Goal: Task Accomplishment & Management: Manage account settings

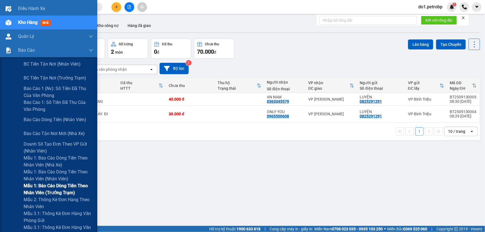
scroll to position [25, 0]
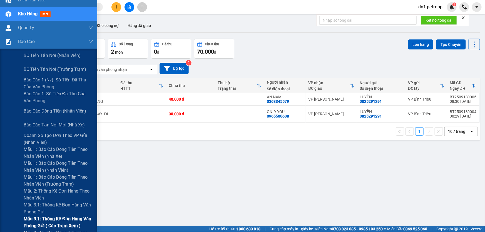
click at [64, 217] on span "Mẫu 3.1: Thống kê đơn hàng văn phòng gửi ( các trạm xem )" at bounding box center [59, 223] width 70 height 14
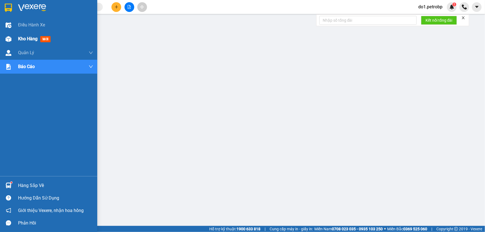
click at [22, 39] on span "Kho hàng" at bounding box center [27, 38] width 19 height 5
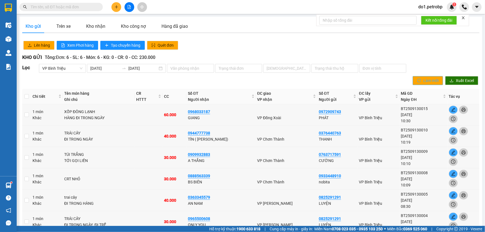
click at [435, 81] on span "Làm mới" at bounding box center [431, 81] width 15 height 6
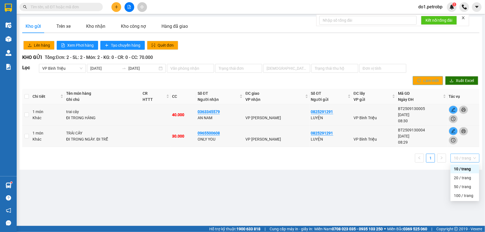
click at [464, 160] on span "10 / trang" at bounding box center [465, 158] width 22 height 8
click at [460, 197] on div "100 / trang" at bounding box center [465, 196] width 22 height 6
click at [412, 49] on div "Lên hàng Xem Phơi hàng Tạo chuyến hàng Quét đơn" at bounding box center [250, 45] width 459 height 11
click at [119, 7] on button at bounding box center [117, 7] width 10 height 10
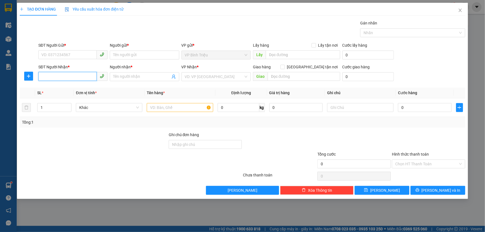
click at [87, 77] on input "SĐT Người Nhận *" at bounding box center [67, 76] width 58 height 9
type input "0988803009"
click at [126, 78] on input "Người nhận *" at bounding box center [141, 77] width 57 height 6
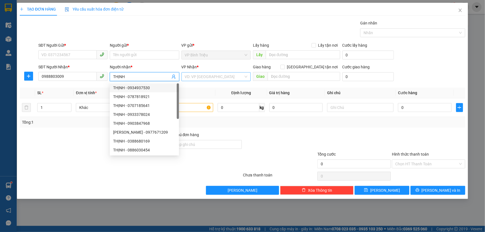
type input "THỊNH"
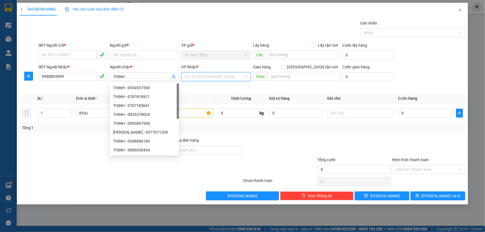
click at [200, 74] on input "search" at bounding box center [214, 77] width 59 height 8
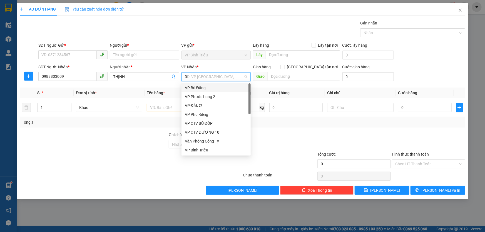
type input "Đ"
click at [206, 152] on div "VP Đồng Xoài" at bounding box center [216, 150] width 63 height 6
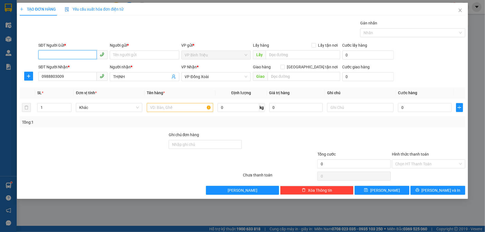
click at [83, 53] on input "SĐT Người Gửi *" at bounding box center [67, 54] width 58 height 9
type input "0919661091"
click at [128, 58] on input "Người gửi *" at bounding box center [144, 55] width 69 height 9
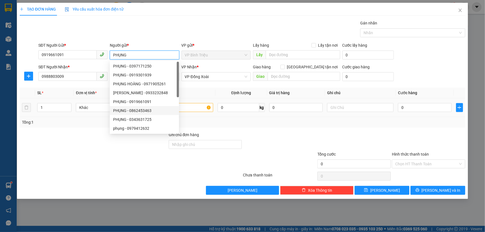
type input "PHỤNG"
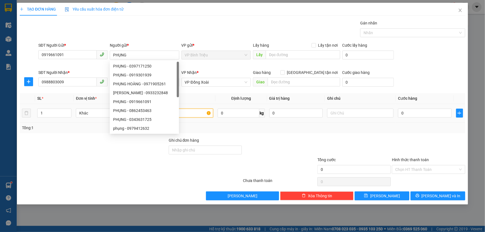
click at [187, 109] on input "text" at bounding box center [180, 113] width 66 height 9
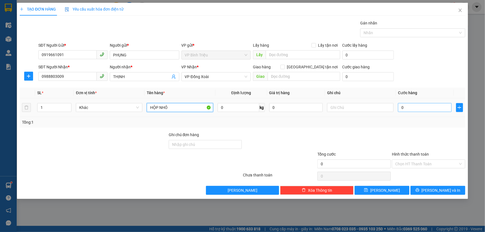
type input "HỘP NHỎ"
click at [421, 107] on input "0" at bounding box center [425, 107] width 54 height 9
click at [411, 106] on input "0" at bounding box center [425, 107] width 54 height 9
click at [408, 106] on input "0" at bounding box center [425, 107] width 54 height 9
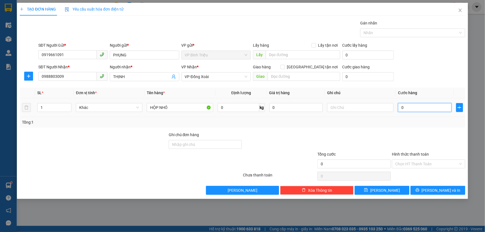
click at [408, 106] on input "0" at bounding box center [425, 107] width 54 height 9
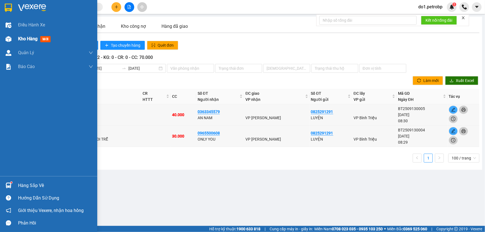
click at [21, 40] on span "Kho hàng" at bounding box center [27, 38] width 19 height 5
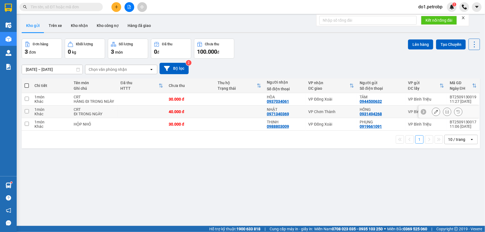
click at [320, 110] on div "VP Chơn Thành" at bounding box center [332, 112] width 46 height 4
checkbox input "true"
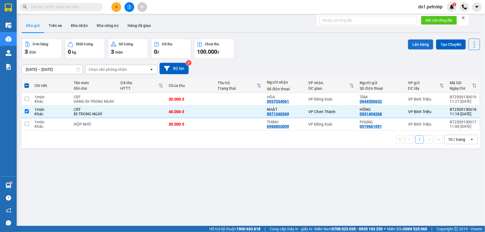
click at [409, 44] on button "Lên hàng" at bounding box center [420, 45] width 25 height 10
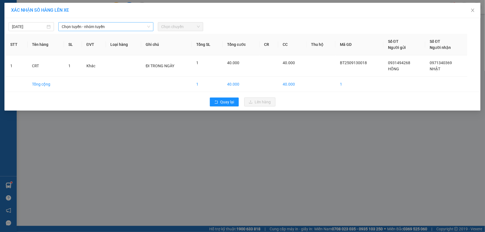
click at [143, 26] on span "Chọn tuyến - nhóm tuyến" at bounding box center [106, 27] width 88 height 8
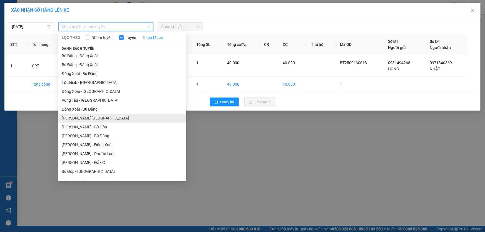
click at [130, 119] on li "Hồ [PERSON_NAME] - [PERSON_NAME]" at bounding box center [122, 118] width 128 height 9
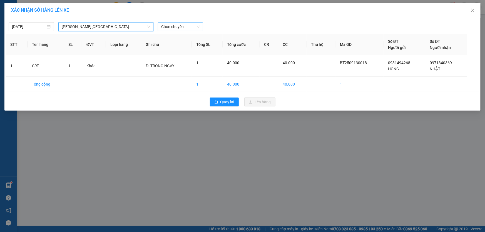
click at [174, 27] on span "Chọn chuyến" at bounding box center [180, 27] width 39 height 8
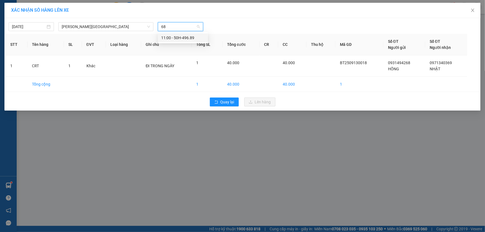
type input "689"
click at [178, 38] on div "11:00 - 50H-496.89" at bounding box center [182, 38] width 43 height 6
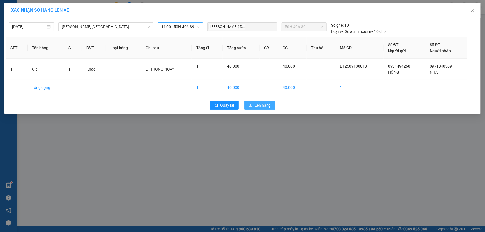
click at [261, 104] on span "Lên hàng" at bounding box center [263, 105] width 16 height 6
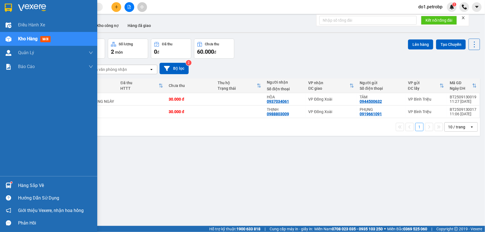
click at [21, 187] on div "Hàng sắp về" at bounding box center [55, 186] width 75 height 8
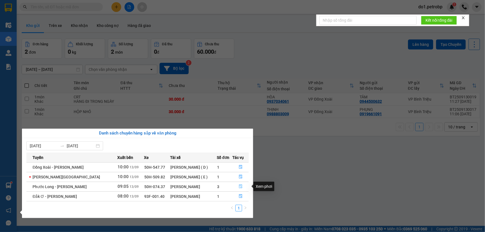
click at [240, 186] on icon "file-done" at bounding box center [241, 187] width 4 height 4
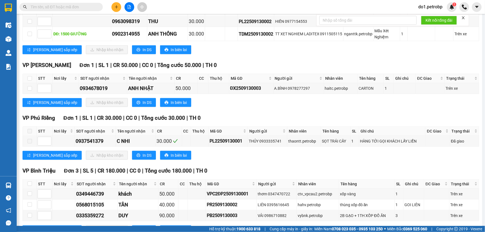
scroll to position [303, 0]
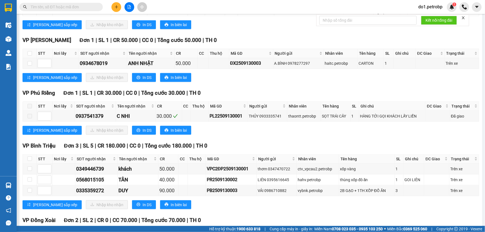
click at [66, 6] on input "text" at bounding box center [64, 7] width 66 height 6
copy div "0349446739"
drag, startPoint x: 105, startPoint y: 167, endPoint x: 72, endPoint y: 169, distance: 33.7
click at [72, 169] on tr "0349446739 khách 50.000 VPC2ĐP2509130001 thơm 0347470722 ctv_vpcau2.petrobp xốp…" at bounding box center [251, 169] width 457 height 11
click at [69, 6] on input "text" at bounding box center [64, 7] width 66 height 6
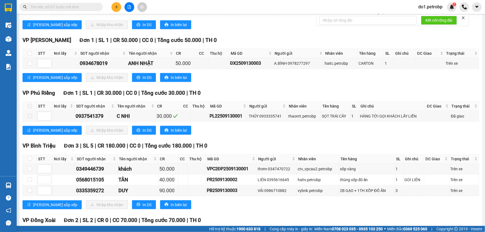
paste input "0349446739"
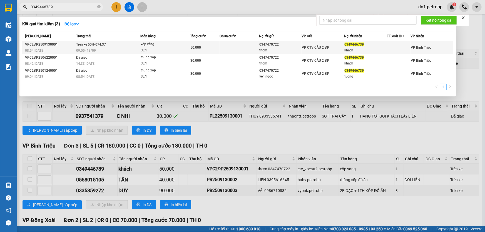
type input "0349446739"
click at [217, 45] on div "50.000" at bounding box center [205, 48] width 29 height 6
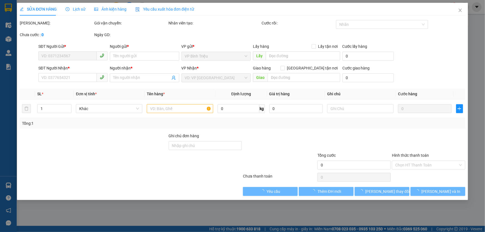
type input "0347470722"
type input "thơm"
type input "0349446739"
type input "khách"
type input "50.000"
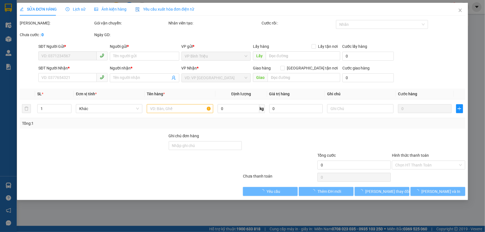
type input "0"
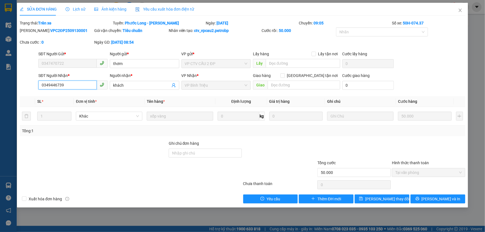
drag, startPoint x: 68, startPoint y: 86, endPoint x: 38, endPoint y: 93, distance: 30.8
click at [38, 93] on div "Total Paid Fee 50.000 Total UnPaid Fee 0 Cash Collection Total Fee Trạng thái: …" at bounding box center [243, 112] width 446 height 184
click at [458, 11] on icon "close" at bounding box center [460, 10] width 4 height 4
click at [458, 11] on div "do1.petrobp 1" at bounding box center [449, 7] width 71 height 10
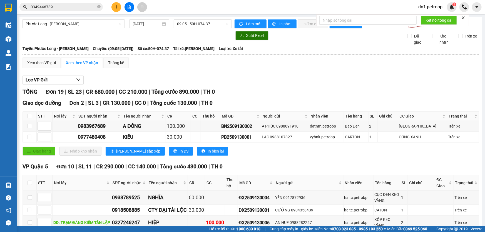
click at [58, 8] on input "0349446739" at bounding box center [64, 7] width 66 height 6
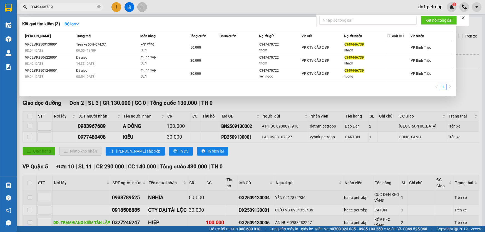
click at [58, 8] on input "0349446739" at bounding box center [64, 7] width 66 height 6
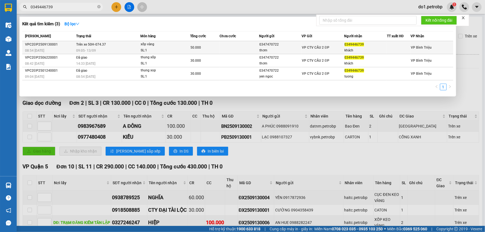
click at [388, 47] on div at bounding box center [398, 48] width 23 height 6
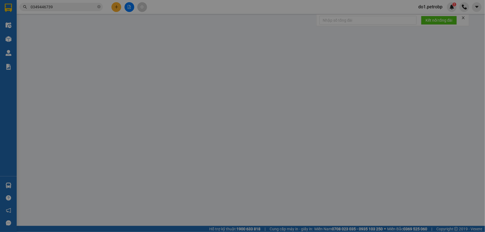
type input "0347470722"
type input "thơm"
type input "0349446739"
type input "khách"
type input "50.000"
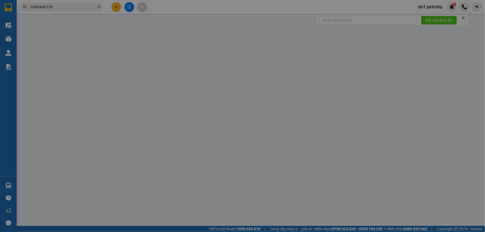
type input "0"
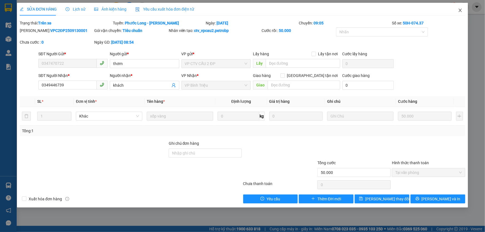
click at [460, 14] on span "Close" at bounding box center [461, 11] width 16 height 16
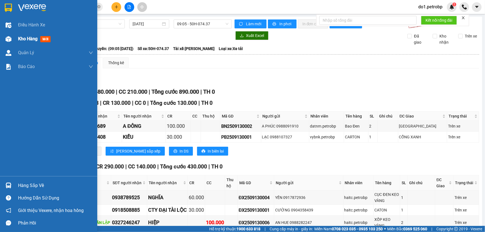
click at [28, 38] on span "Kho hàng" at bounding box center [27, 38] width 19 height 5
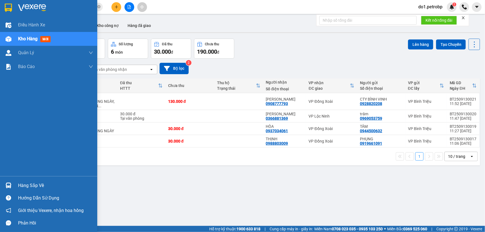
click at [33, 38] on span "Kho hàng" at bounding box center [27, 38] width 19 height 5
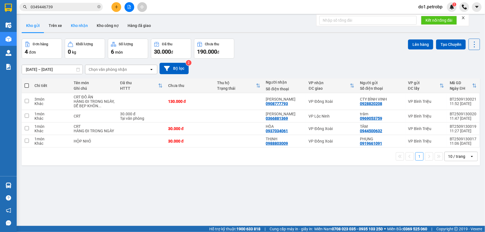
click at [81, 25] on button "Kho nhận" at bounding box center [79, 25] width 26 height 13
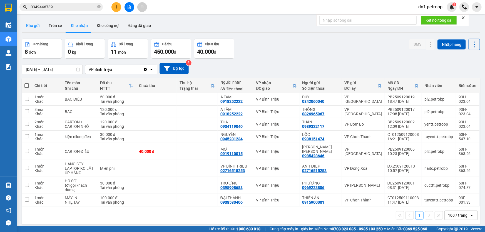
click at [35, 28] on button "Kho gửi" at bounding box center [33, 25] width 23 height 13
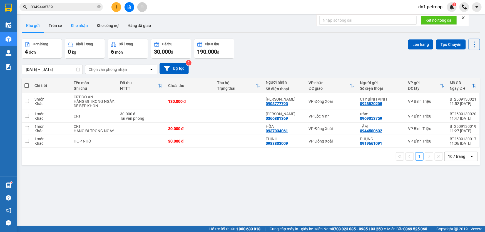
click at [87, 27] on button "Kho nhận" at bounding box center [79, 25] width 26 height 13
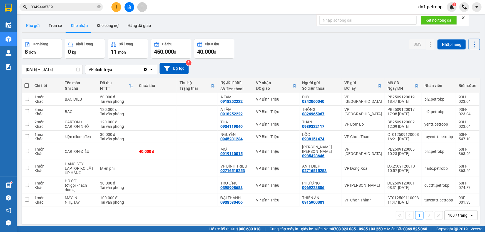
click at [26, 28] on button "Kho gửi" at bounding box center [33, 25] width 23 height 13
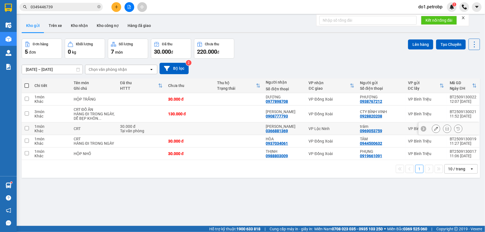
drag, startPoint x: 28, startPoint y: 129, endPoint x: 44, endPoint y: 130, distance: 16.1
click at [28, 129] on input "checkbox" at bounding box center [27, 128] width 4 height 4
checkbox input "true"
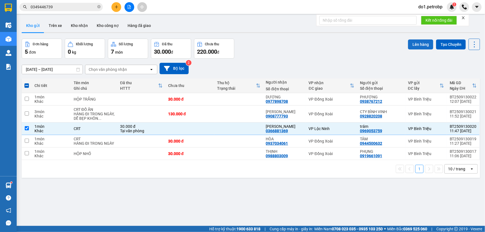
click at [413, 45] on button "Lên hàng" at bounding box center [420, 45] width 25 height 10
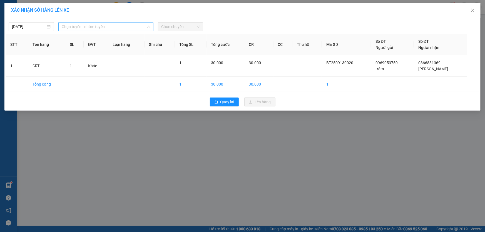
click at [92, 28] on span "Chọn tuyến - nhóm tuyến" at bounding box center [106, 27] width 88 height 8
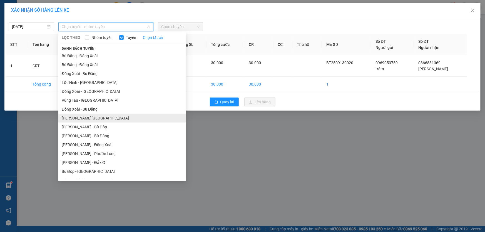
click at [111, 118] on li "Hồ [PERSON_NAME] - [PERSON_NAME]" at bounding box center [122, 118] width 128 height 9
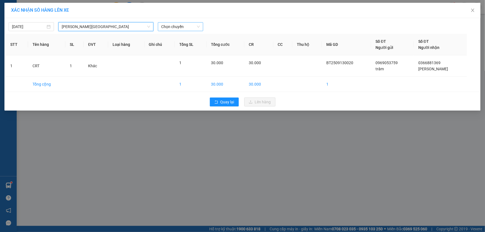
click at [175, 30] on span "Chọn chuyến" at bounding box center [180, 27] width 39 height 8
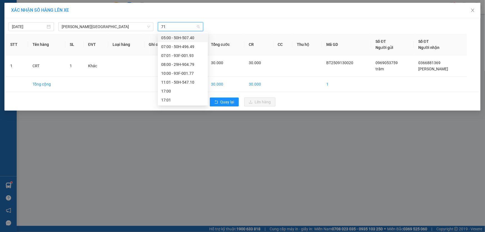
type input "710"
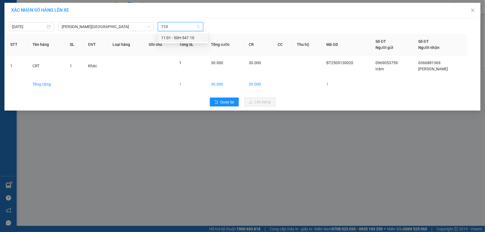
click at [176, 38] on div "11:01 - 50H-547.10" at bounding box center [182, 38] width 43 height 6
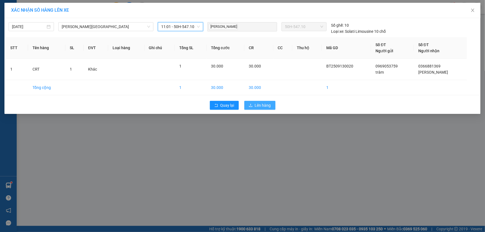
click at [264, 107] on span "Lên hàng" at bounding box center [263, 105] width 16 height 6
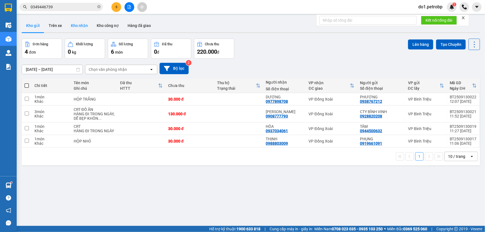
click at [78, 22] on button "Kho nhận" at bounding box center [79, 25] width 26 height 13
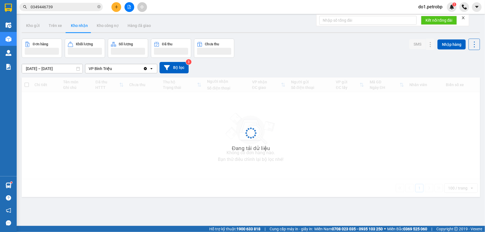
click at [78, 23] on button "Kho nhận" at bounding box center [79, 25] width 26 height 13
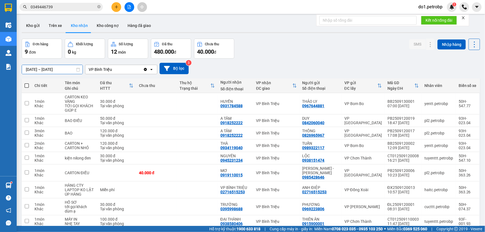
click at [47, 69] on input "11/09/2025 – 13/09/2025" at bounding box center [52, 69] width 61 height 9
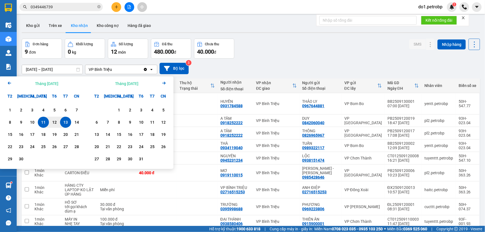
click at [9, 84] on icon "Arrow Left" at bounding box center [9, 83] width 7 height 7
click at [164, 84] on icon "Arrow Right" at bounding box center [164, 83] width 7 height 7
click at [66, 123] on div "13" at bounding box center [66, 122] width 8 height 7
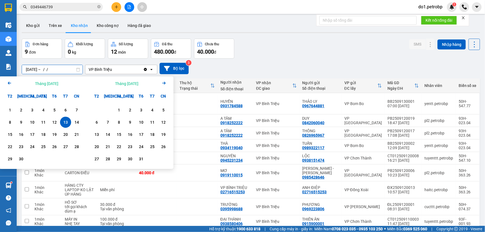
click at [31, 70] on input "13/09/2025 – / /" at bounding box center [52, 69] width 61 height 9
click at [9, 83] on icon "Arrow Left" at bounding box center [9, 83] width 7 height 7
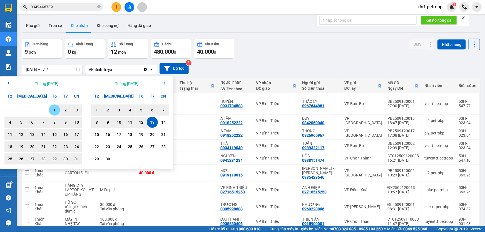
click at [54, 110] on div "1" at bounding box center [55, 110] width 8 height 7
type input "[DATE] – [DATE]"
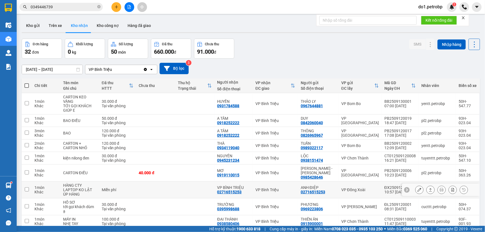
scroll to position [25, 0]
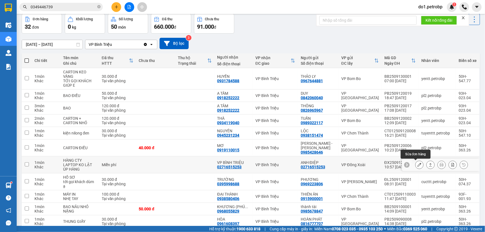
click at [418, 164] on icon at bounding box center [420, 165] width 4 height 4
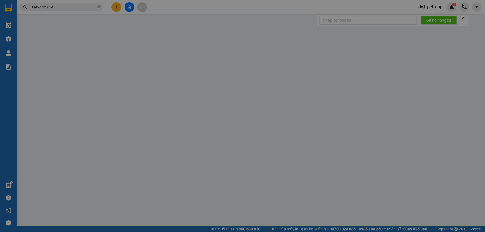
type input "02716515253"
type input "ANH ĐIỆP"
type input "02716515253"
type input "VP BÌNH TRIỆU"
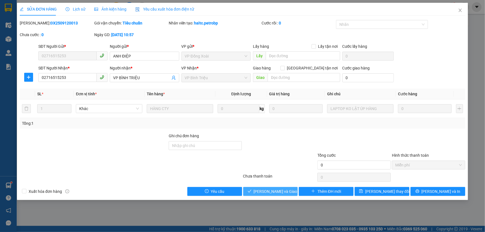
click at [267, 189] on span "Lưu và Giao hàng" at bounding box center [280, 192] width 53 height 6
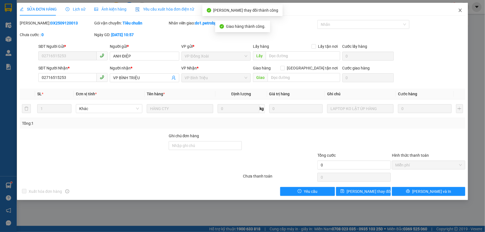
click at [461, 9] on icon "close" at bounding box center [460, 10] width 4 height 4
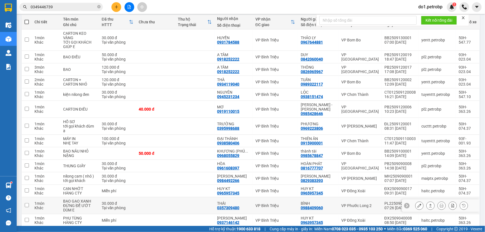
scroll to position [76, 0]
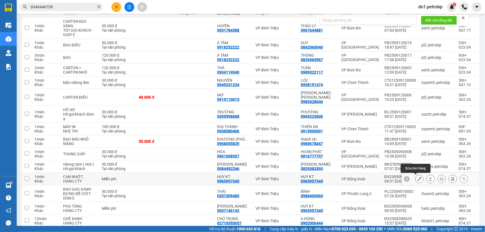
click at [418, 179] on icon at bounding box center [420, 179] width 4 height 4
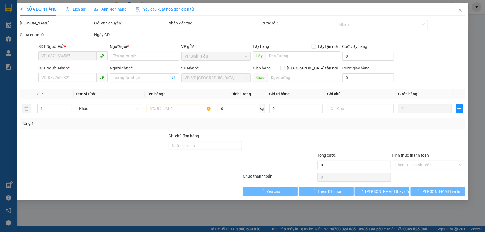
type input "0965957345"
type input "HUY KT"
type input "0965957345"
type input "HUY KT"
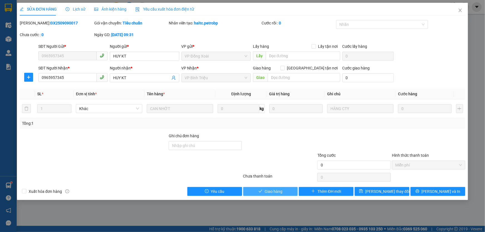
click at [284, 191] on button "Giao hàng" at bounding box center [270, 191] width 55 height 9
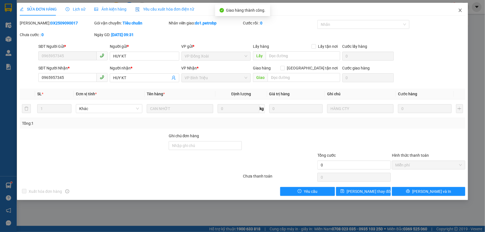
click at [461, 8] on icon "close" at bounding box center [460, 10] width 4 height 4
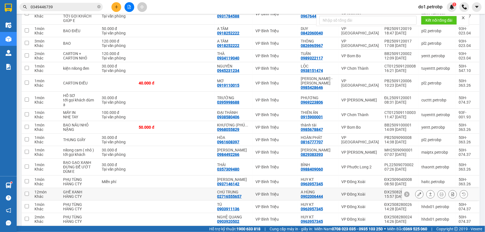
scroll to position [101, 0]
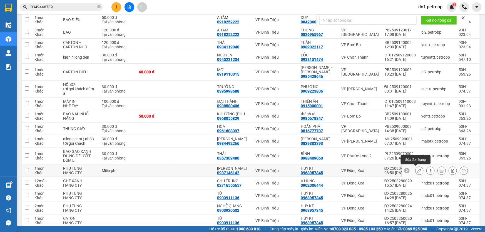
click at [418, 170] on icon at bounding box center [420, 171] width 4 height 4
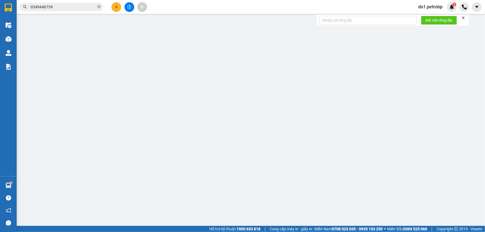
type input "0963957345"
type input "HUY KT"
type input "0937146142"
type input "TUẤN HƯNG"
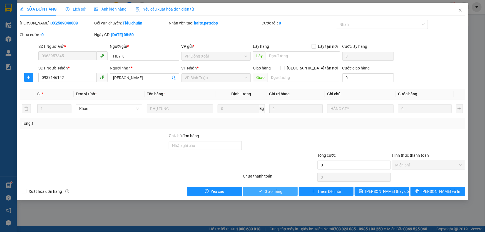
click at [272, 192] on span "Giao hàng" at bounding box center [274, 192] width 18 height 6
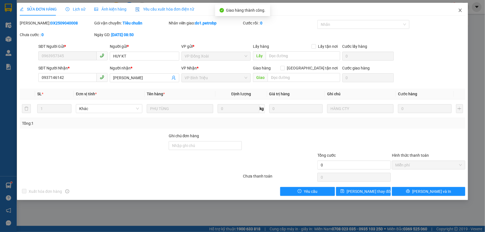
click at [461, 11] on icon "close" at bounding box center [460, 10] width 3 height 3
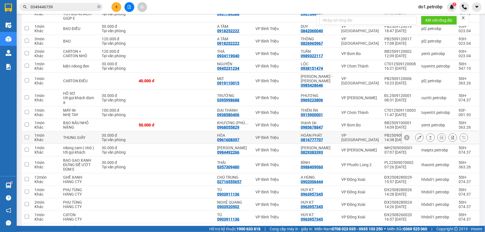
scroll to position [101, 0]
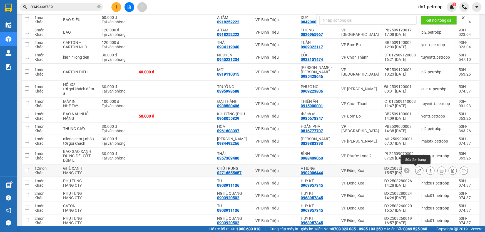
click at [418, 171] on icon at bounding box center [420, 171] width 4 height 4
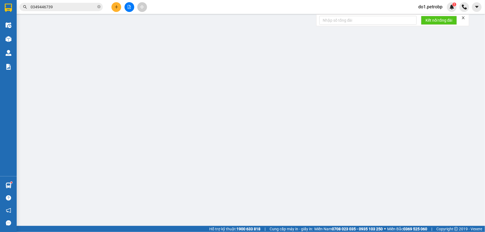
type input "0902006444"
type input "A HÙNG"
type input "02716555657"
type input "CHÚ TRUNG"
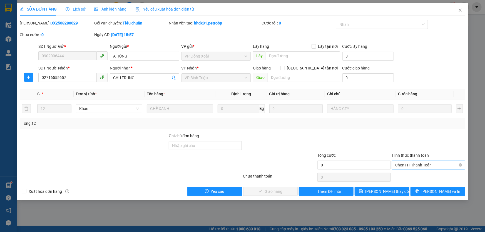
click at [404, 165] on span "Chọn HT Thanh Toán" at bounding box center [429, 165] width 67 height 8
click at [460, 10] on icon "close" at bounding box center [460, 10] width 4 height 4
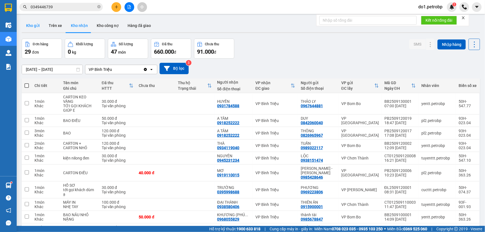
click at [37, 28] on button "Kho gửi" at bounding box center [33, 25] width 23 height 13
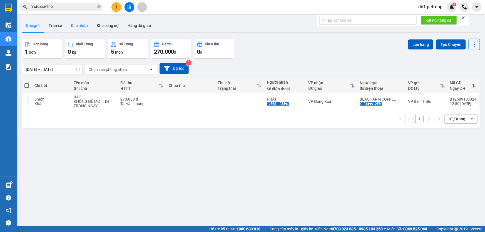
click at [71, 25] on button "Kho nhận" at bounding box center [79, 25] width 26 height 13
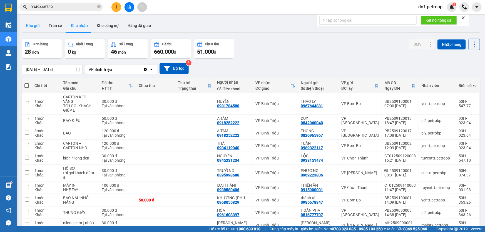
click at [38, 27] on button "Kho gửi" at bounding box center [33, 25] width 23 height 13
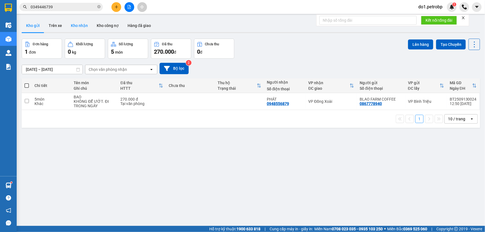
click at [68, 23] on button "Kho nhận" at bounding box center [79, 25] width 26 height 13
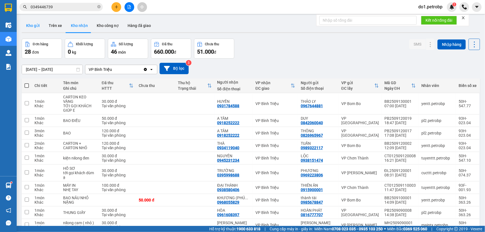
click at [36, 27] on button "Kho gửi" at bounding box center [33, 25] width 23 height 13
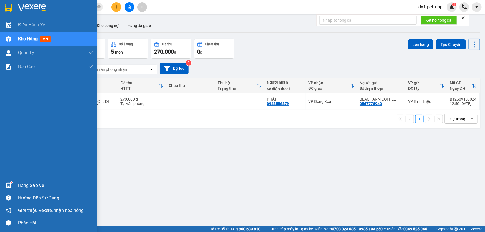
click at [12, 186] on div at bounding box center [9, 186] width 10 height 10
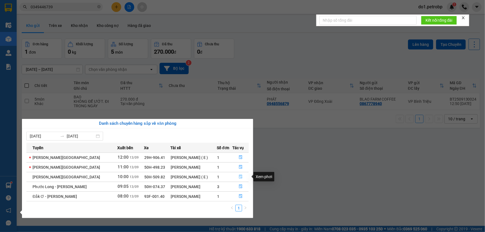
click at [241, 177] on icon "file-done" at bounding box center [241, 177] width 4 height 4
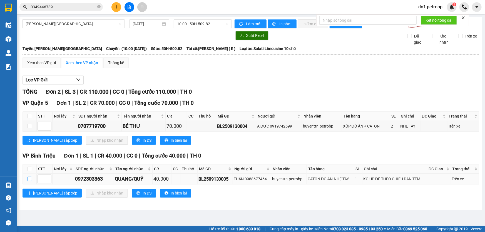
click at [31, 180] on input "checkbox" at bounding box center [30, 179] width 4 height 4
checkbox input "true"
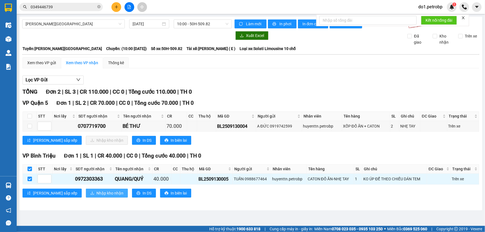
click at [97, 191] on span "Nhập kho nhận" at bounding box center [110, 193] width 27 height 6
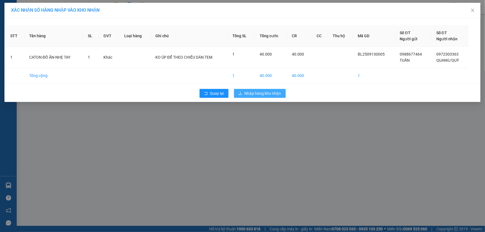
click at [273, 95] on span "Nhập hàng kho nhận" at bounding box center [263, 93] width 37 height 6
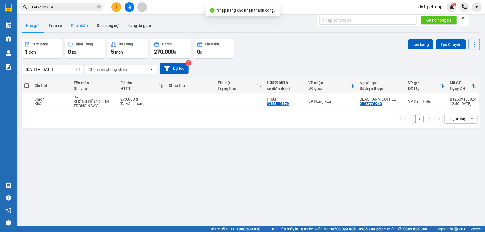
click at [85, 24] on button "Kho nhận" at bounding box center [79, 25] width 26 height 13
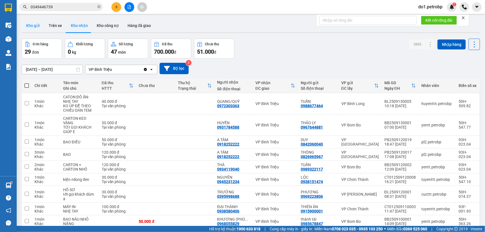
click at [33, 25] on button "Kho gửi" at bounding box center [33, 25] width 23 height 13
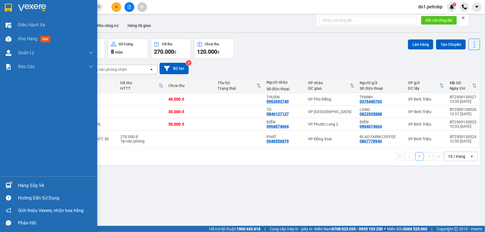
click at [9, 186] on img at bounding box center [9, 186] width 6 height 6
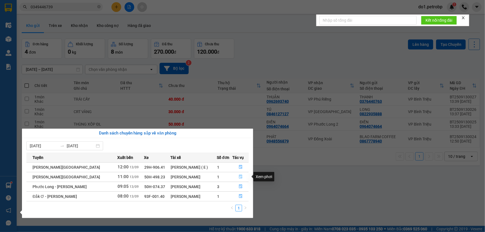
click at [242, 178] on icon "file-done" at bounding box center [241, 177] width 4 height 4
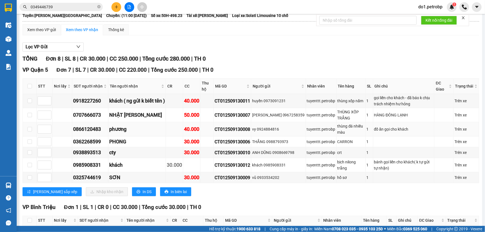
scroll to position [71, 0]
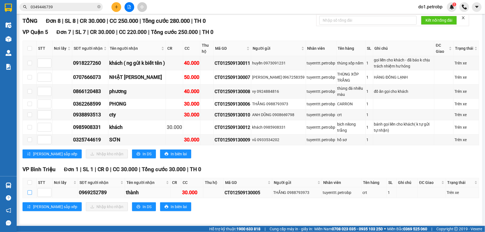
click at [28, 191] on input "checkbox" at bounding box center [30, 193] width 4 height 4
checkbox input "true"
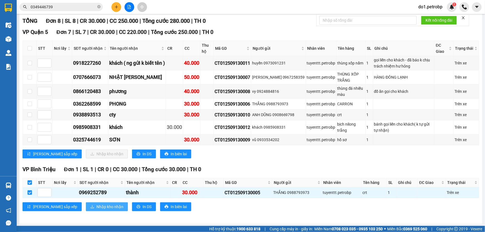
click at [97, 204] on span "Nhập kho nhận" at bounding box center [110, 207] width 27 height 6
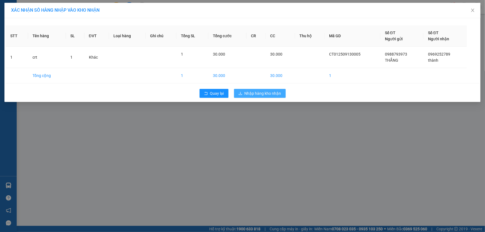
click at [262, 93] on span "Nhập hàng kho nhận" at bounding box center [263, 93] width 37 height 6
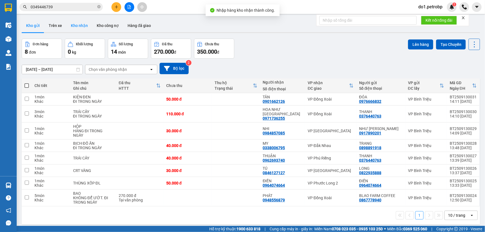
click at [72, 28] on button "Kho nhận" at bounding box center [79, 25] width 26 height 13
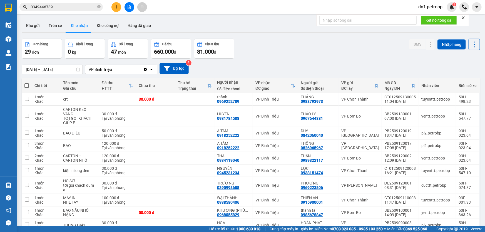
click at [303, 32] on div at bounding box center [251, 32] width 459 height 1
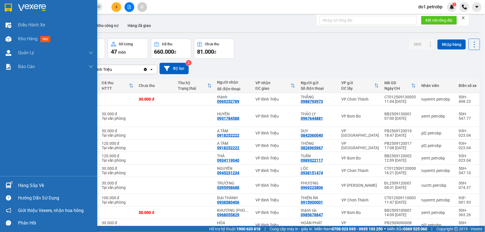
click at [6, 188] on img at bounding box center [9, 186] width 6 height 6
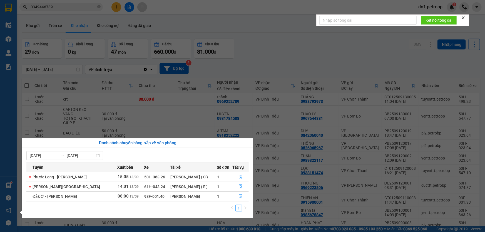
click at [298, 41] on section "Kết quả tìm kiếm ( 3 ) Bộ lọc Mã ĐH Trạng thái Món hàng Tổng cước Chưa cước Ngư…" at bounding box center [242, 116] width 485 height 232
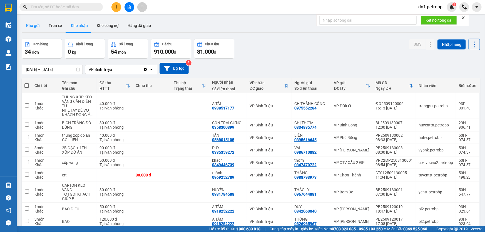
click at [31, 28] on button "Kho gửi" at bounding box center [33, 25] width 23 height 13
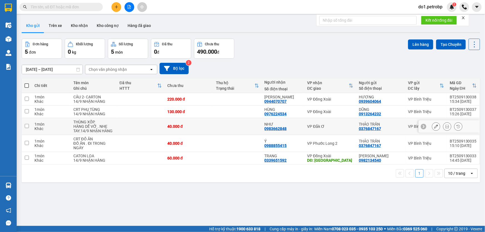
click at [328, 123] on td "VP Đắk Ơ" at bounding box center [331, 126] width 52 height 17
checkbox input "true"
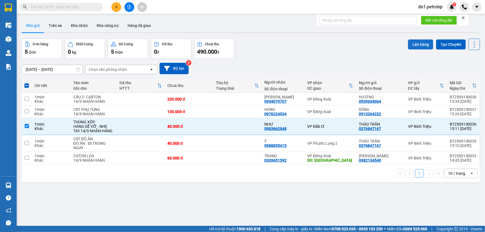
click at [415, 45] on button "Lên hàng" at bounding box center [420, 45] width 25 height 10
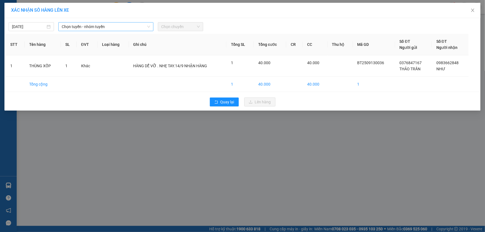
click at [96, 29] on span "Chọn tuyến - nhóm tuyến" at bounding box center [106, 27] width 88 height 8
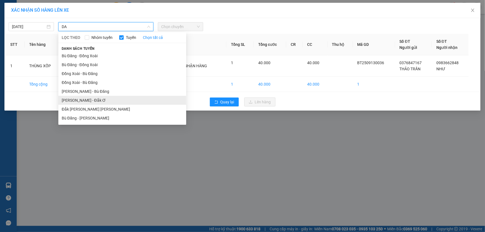
type input "DA"
click at [82, 100] on li "[PERSON_NAME] - Đắk Ơ" at bounding box center [122, 100] width 128 height 9
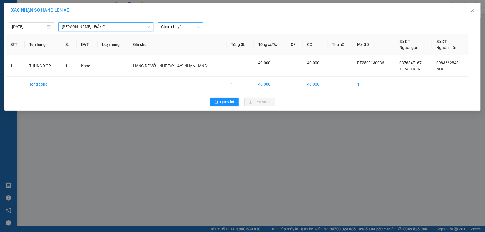
click at [189, 25] on span "Chọn chuyến" at bounding box center [180, 27] width 39 height 8
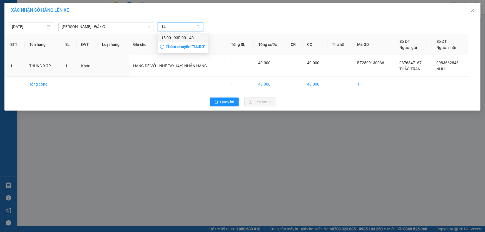
type input "140"
click at [187, 37] on div "15:00 - 93F-001.40" at bounding box center [182, 38] width 43 height 6
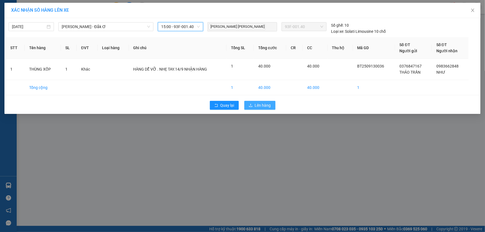
click at [258, 110] on button "Lên hàng" at bounding box center [260, 105] width 31 height 9
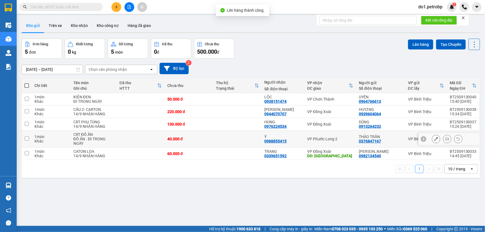
click at [317, 137] on div "VP Phước Long 2" at bounding box center [330, 139] width 46 height 4
checkbox input "true"
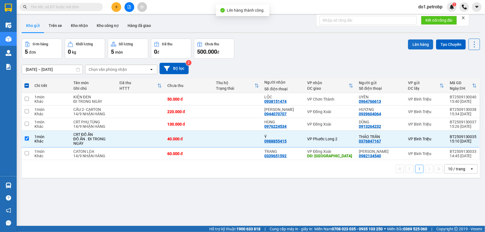
click at [423, 48] on button "Lên hàng" at bounding box center [420, 45] width 25 height 10
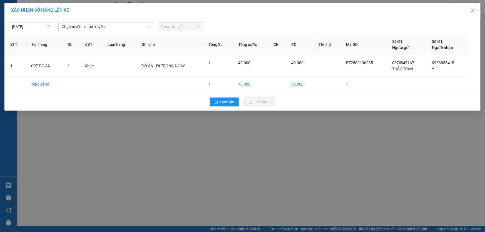
click at [187, 137] on div "XÁC [PERSON_NAME] SỐ HÀNG LÊN XE [DATE] [PERSON_NAME] - nhóm [PERSON_NAME] chuy…" at bounding box center [242, 116] width 485 height 232
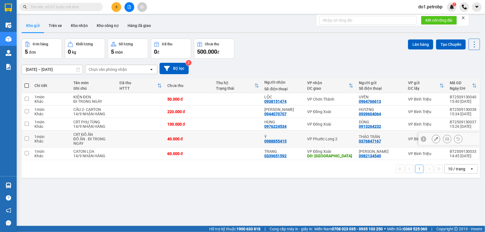
click at [233, 137] on td at bounding box center [237, 139] width 49 height 17
checkbox input "true"
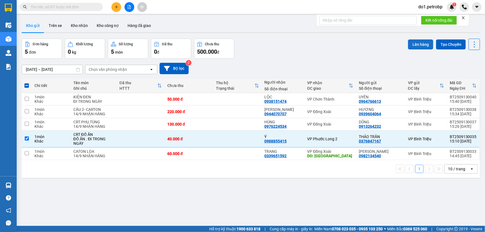
click at [418, 45] on button "Lên hàng" at bounding box center [420, 45] width 25 height 10
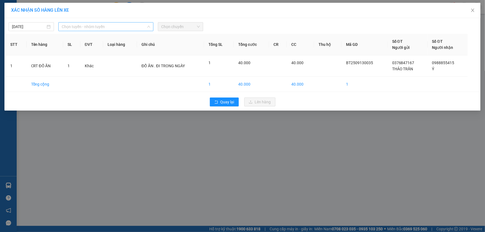
click at [79, 29] on span "Chọn tuyến - nhóm tuyến" at bounding box center [106, 27] width 88 height 8
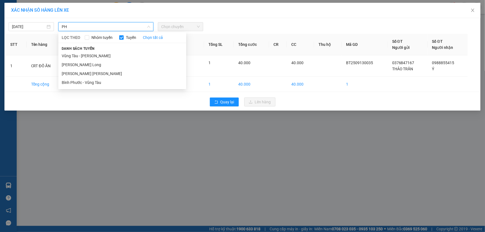
type input "P"
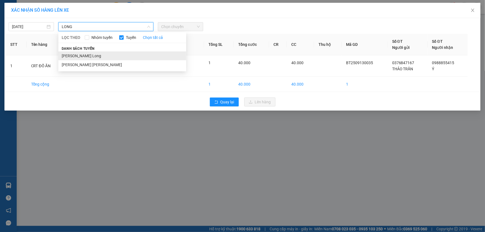
type input "LONG"
click at [97, 57] on li "[PERSON_NAME] Long" at bounding box center [122, 55] width 128 height 9
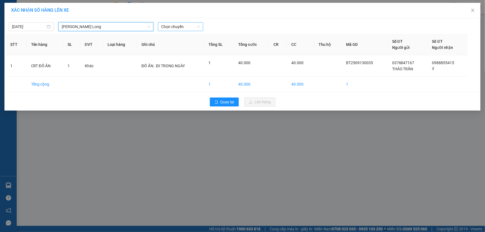
click at [194, 23] on span "Chọn chuyến" at bounding box center [180, 27] width 39 height 8
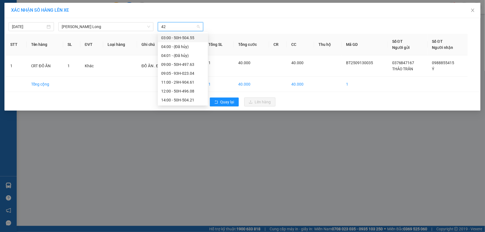
type input "421"
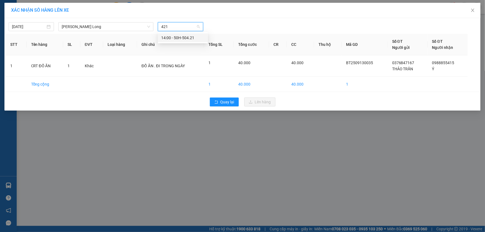
click at [184, 39] on div "14:00 - 50H-504.21" at bounding box center [182, 38] width 43 height 6
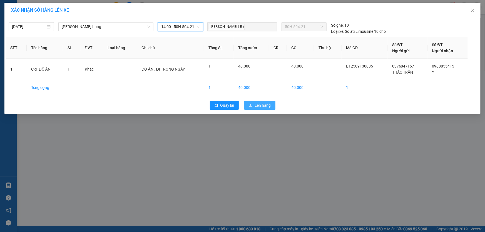
click at [265, 106] on span "Lên hàng" at bounding box center [263, 105] width 16 height 6
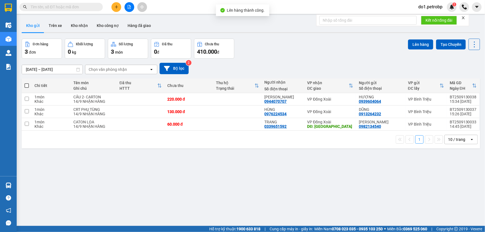
click at [127, 8] on icon "file-add" at bounding box center [129, 7] width 4 height 4
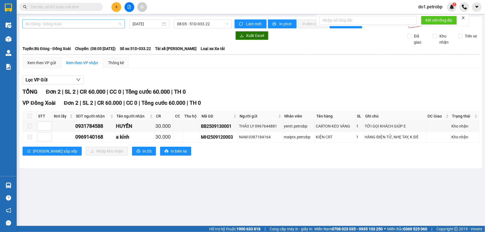
click at [102, 19] on div "Bù Đăng - Đồng Xoài" at bounding box center [73, 23] width 103 height 9
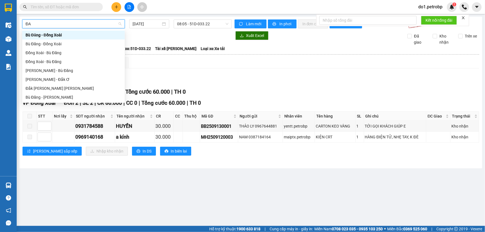
type input "Đ"
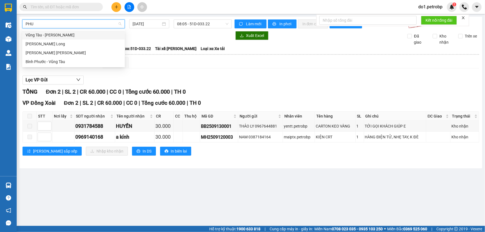
type input "PHUO"
type input "[DATE]"
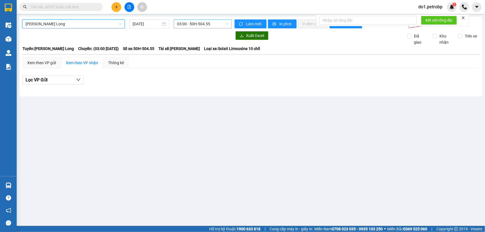
click at [204, 24] on span "03:00 - 50H-504.55" at bounding box center [202, 24] width 51 height 8
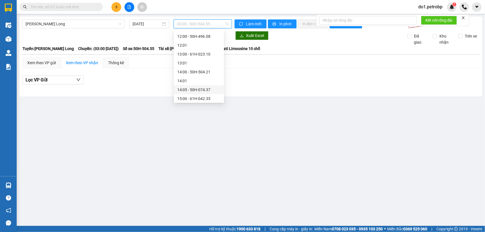
scroll to position [177, 0]
click at [205, 72] on div "14:00 - 50H-504.21" at bounding box center [198, 72] width 43 height 6
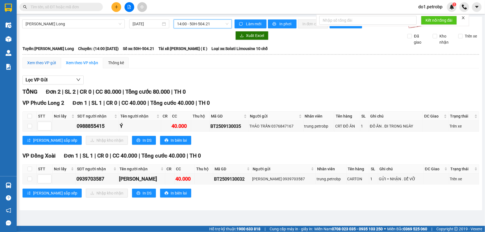
click at [47, 62] on div "Xem theo VP gửi" at bounding box center [41, 63] width 29 height 6
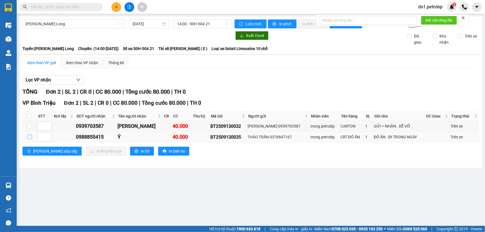
drag, startPoint x: 29, startPoint y: 135, endPoint x: 83, endPoint y: 136, distance: 53.2
click at [29, 135] on input "checkbox" at bounding box center [30, 137] width 4 height 4
checkbox input "true"
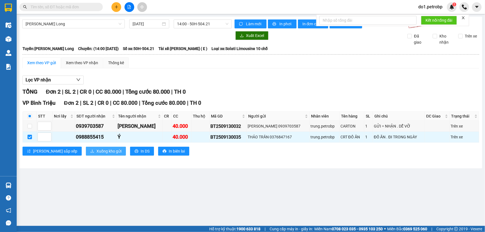
click at [97, 153] on span "Xuống kho gửi" at bounding box center [109, 151] width 25 height 6
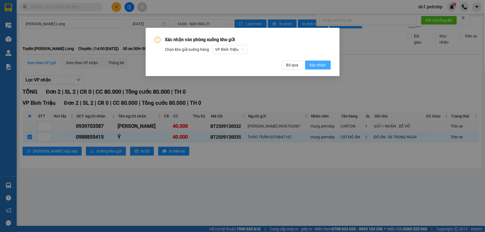
click at [316, 68] on button "Xác nhận" at bounding box center [318, 65] width 26 height 9
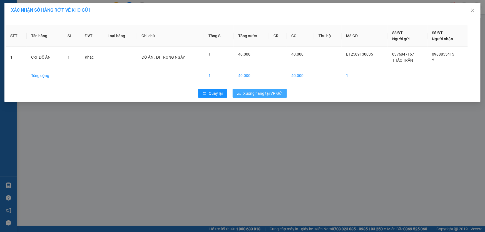
click at [278, 93] on span "Xuống hàng tại VP Gửi" at bounding box center [262, 93] width 39 height 6
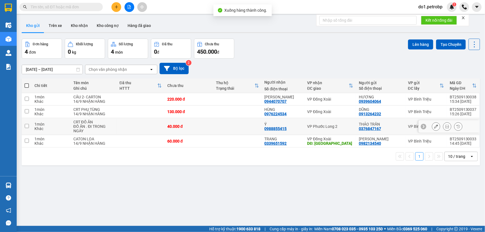
click at [258, 124] on td at bounding box center [237, 126] width 49 height 17
checkbox input "true"
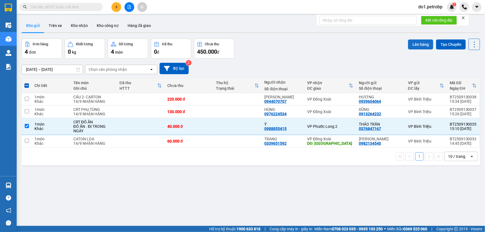
click at [420, 45] on button "Lên hàng" at bounding box center [420, 45] width 25 height 10
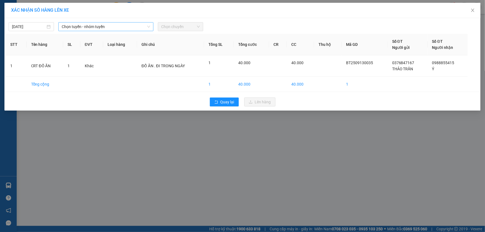
click at [101, 28] on span "Chọn tuyến - nhóm tuyến" at bounding box center [106, 27] width 88 height 8
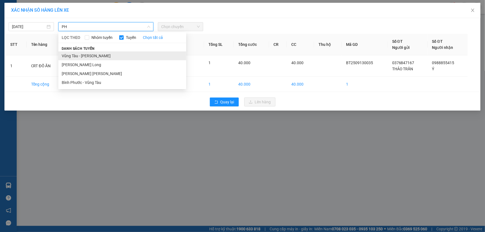
type input "P"
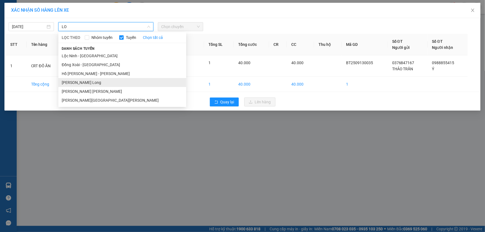
type input "LO"
click at [97, 83] on li "[PERSON_NAME] Long" at bounding box center [122, 82] width 128 height 9
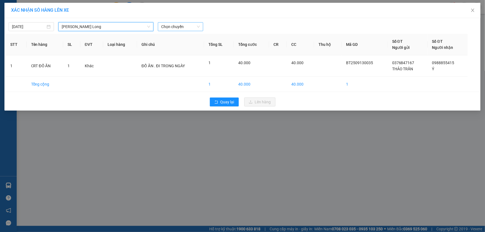
click at [181, 29] on span "Chọn chuyến" at bounding box center [180, 27] width 39 height 8
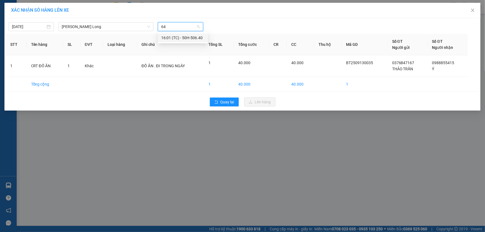
type input "640"
click at [189, 39] on div "16:01 (TC) - 50H-506.40" at bounding box center [182, 38] width 43 height 6
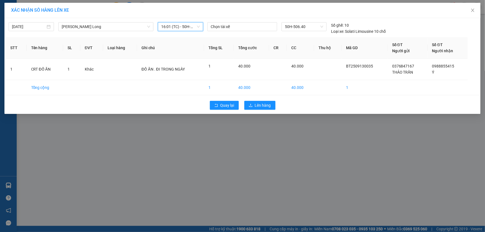
click at [383, 163] on div "XÁC [PERSON_NAME] SỐ HÀNG LÊN XE [DATE] Hồ Chí [PERSON_NAME][GEOGRAPHIC_DATA] L…" at bounding box center [242, 116] width 485 height 232
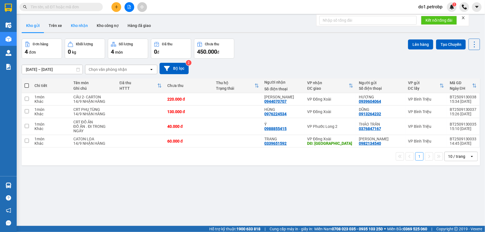
click at [73, 27] on button "Kho nhận" at bounding box center [79, 25] width 26 height 13
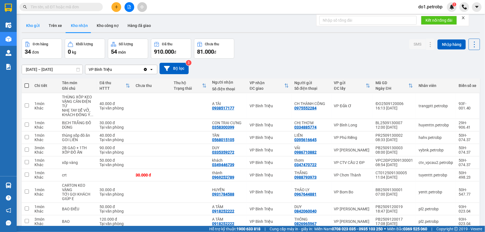
click at [42, 31] on button "Kho gửi" at bounding box center [33, 25] width 23 height 13
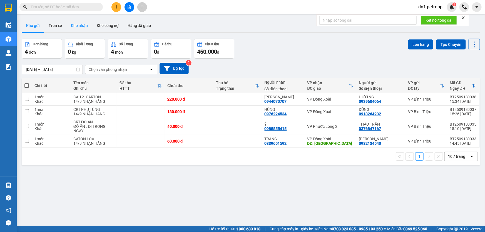
click at [80, 24] on button "Kho nhận" at bounding box center [79, 25] width 26 height 13
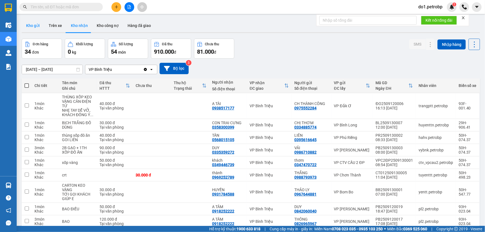
click at [34, 25] on button "Kho gửi" at bounding box center [33, 25] width 23 height 13
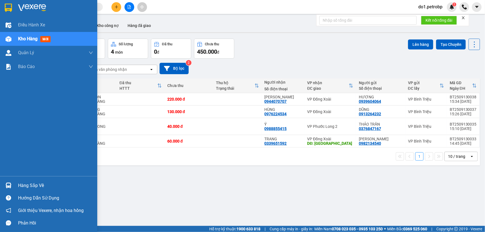
click at [4, 184] on div at bounding box center [9, 186] width 10 height 10
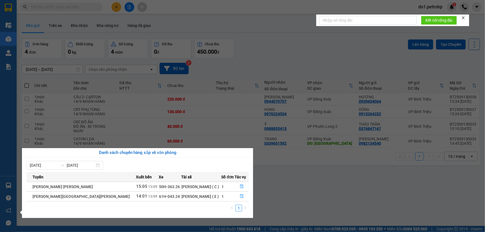
click at [238, 135] on section "Kết quả [PERSON_NAME] ( 0 ) Bộ lọc No Data do1.petrobp 1 Điều [PERSON_NAME] xe …" at bounding box center [242, 116] width 485 height 232
